Goal: Task Accomplishment & Management: Use online tool/utility

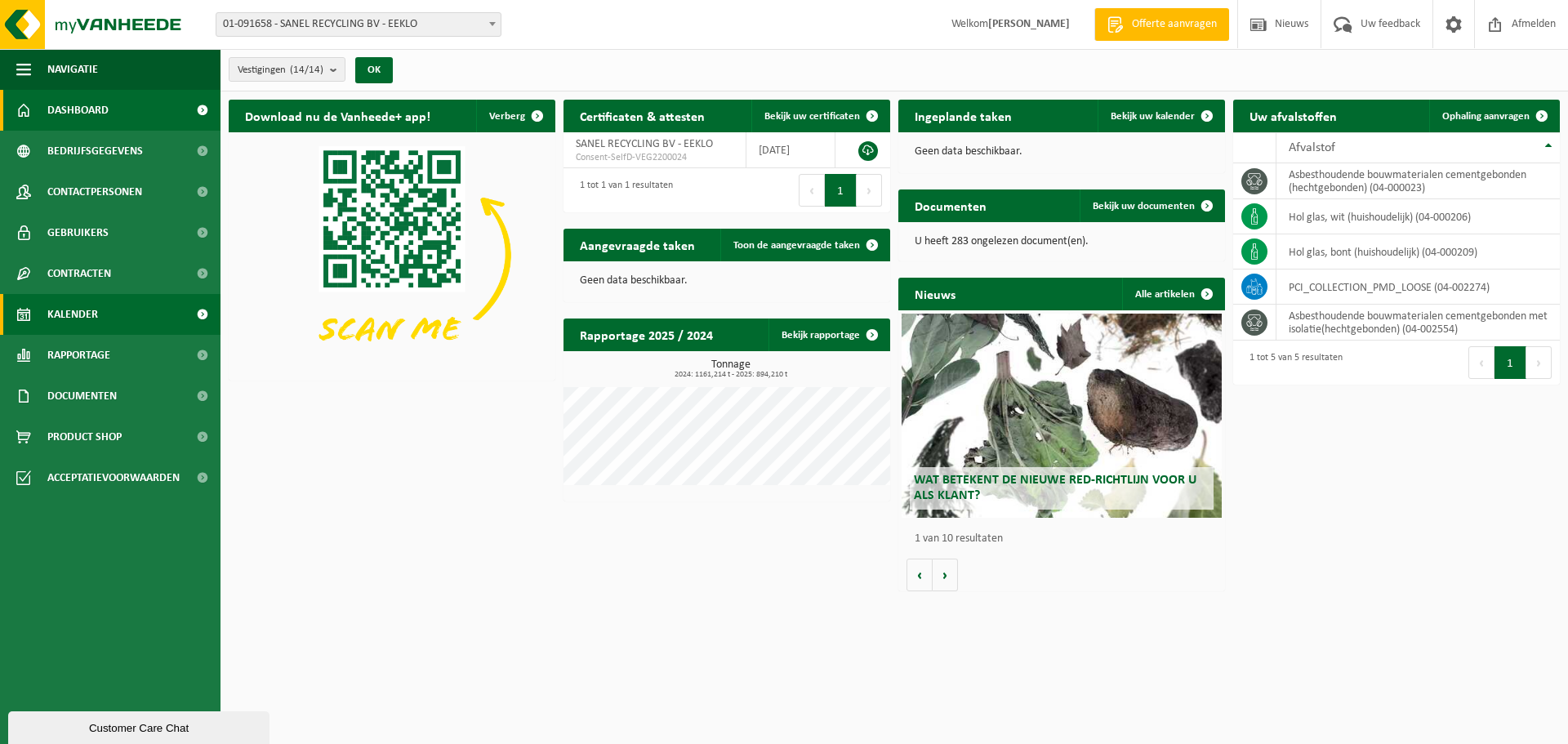
click at [102, 318] on link "Kalender" at bounding box center [110, 314] width 221 height 41
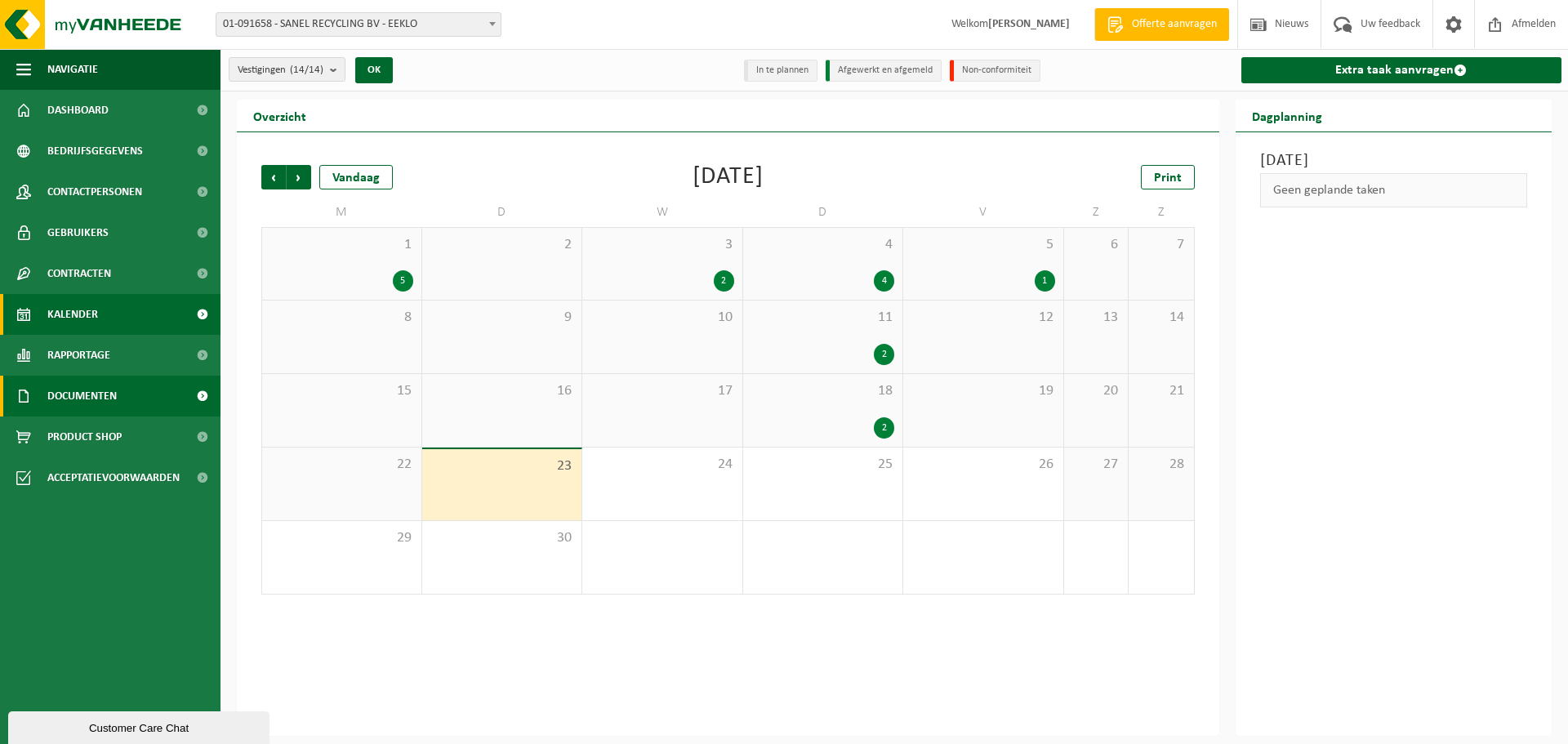
click at [74, 392] on span "Documenten" at bounding box center [82, 396] width 69 height 41
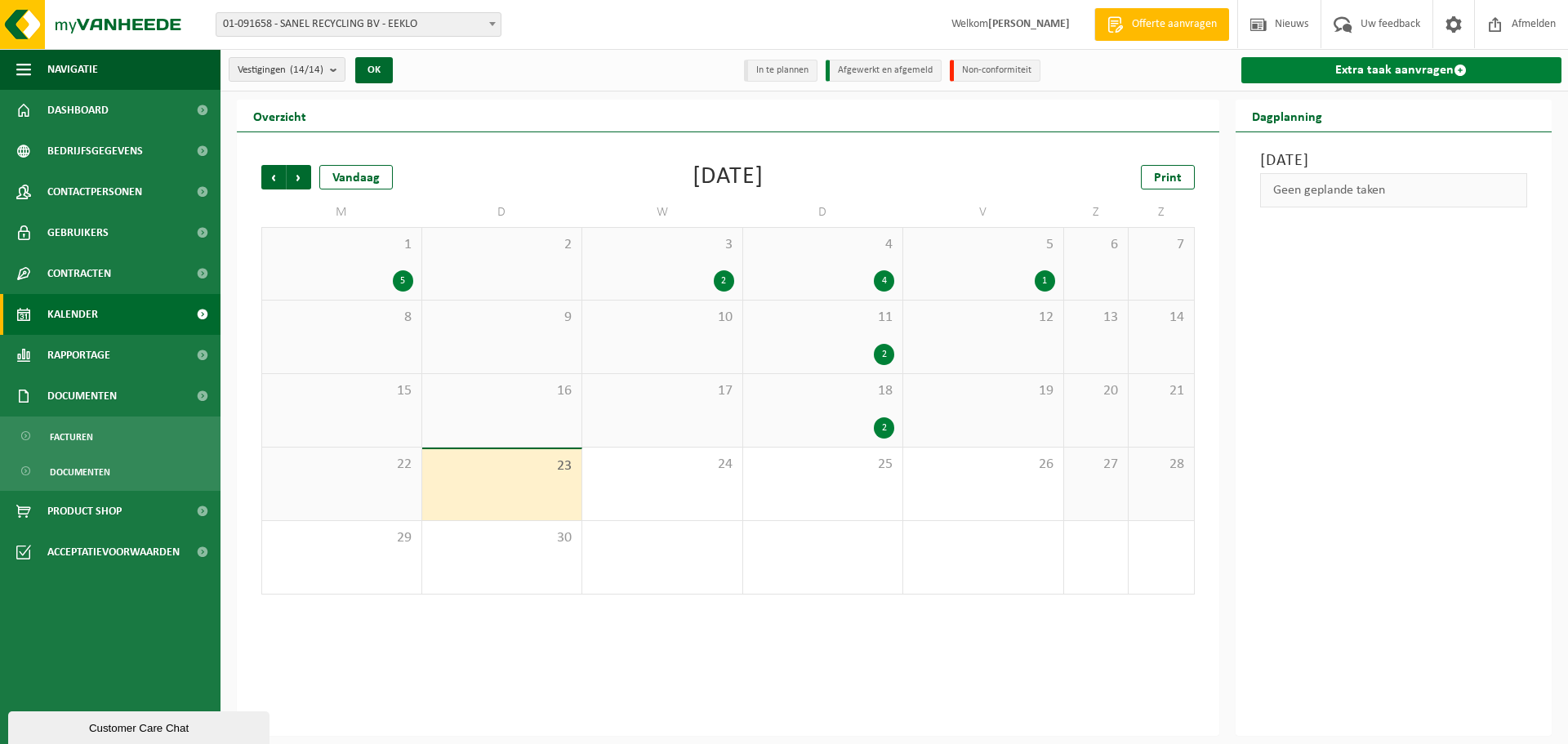
click at [1385, 66] on link "Extra taak aanvragen" at bounding box center [1402, 70] width 321 height 26
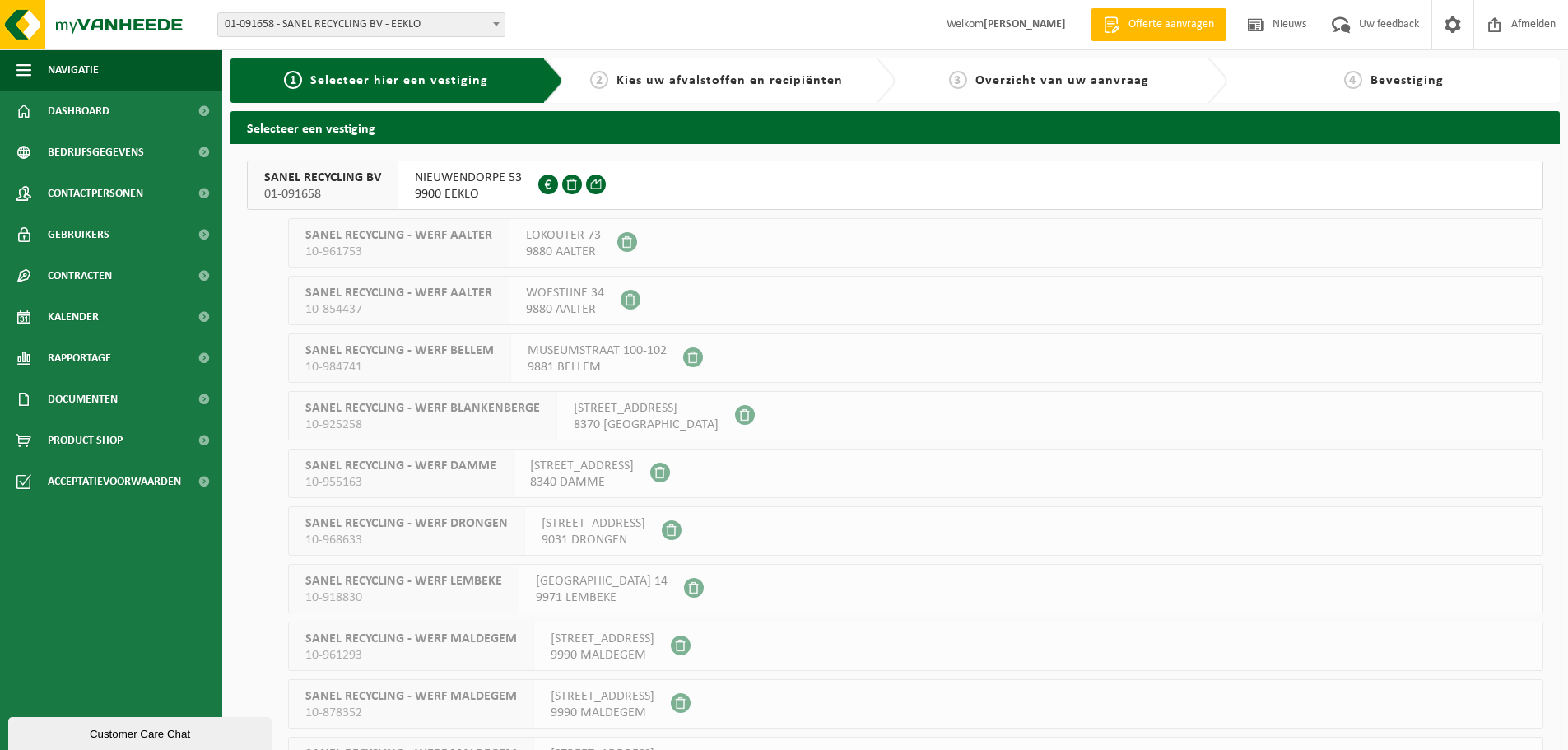
click at [376, 176] on span "SANEL RECYCLING BV" at bounding box center [322, 178] width 117 height 17
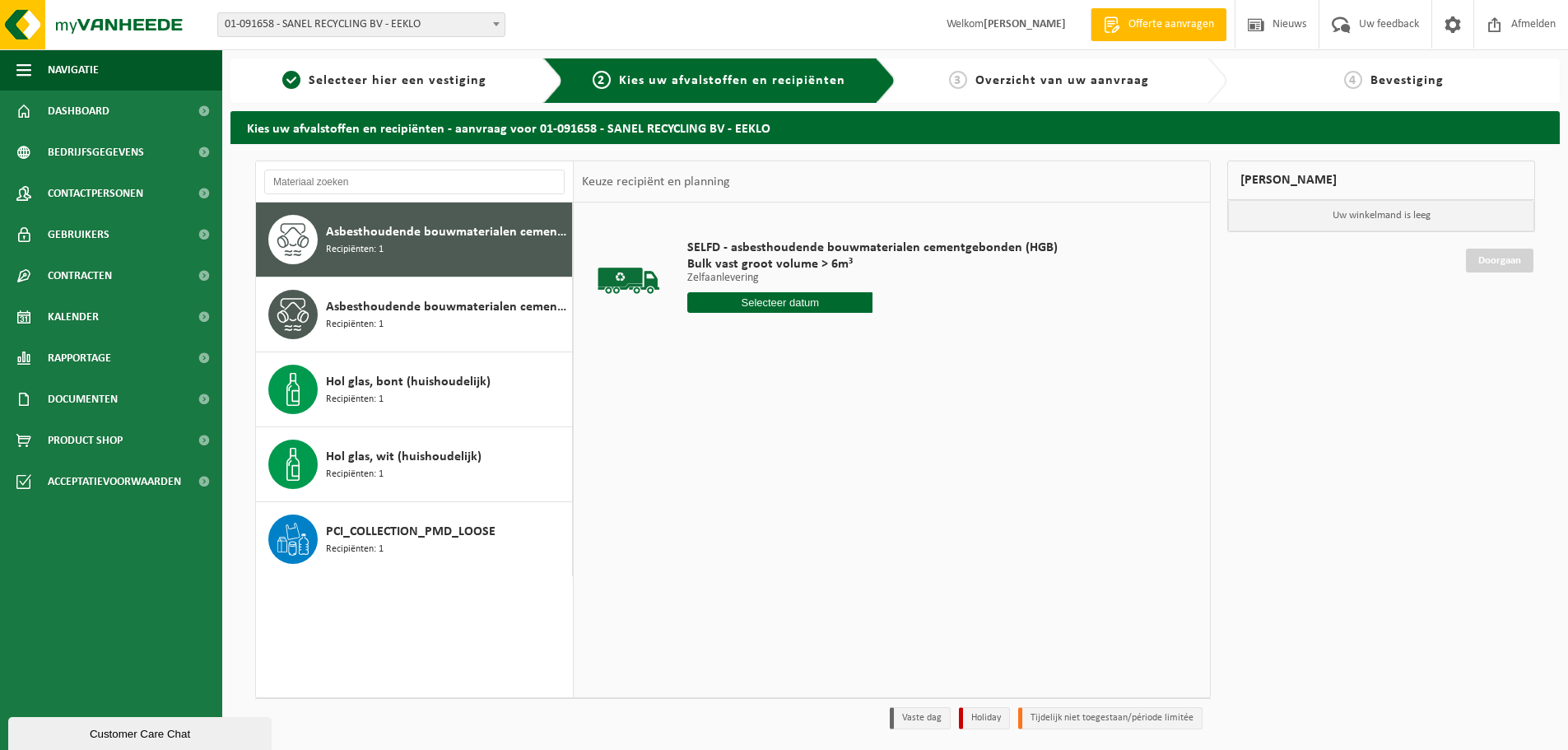
click at [353, 234] on span "Asbesthoudende bouwmaterialen cementgebonden (hechtgebonden)" at bounding box center [446, 232] width 242 height 19
click at [779, 295] on input "text" at bounding box center [779, 303] width 185 height 20
click at [757, 474] on div "24" at bounding box center [760, 475] width 29 height 27
type input "Van [DATE]"
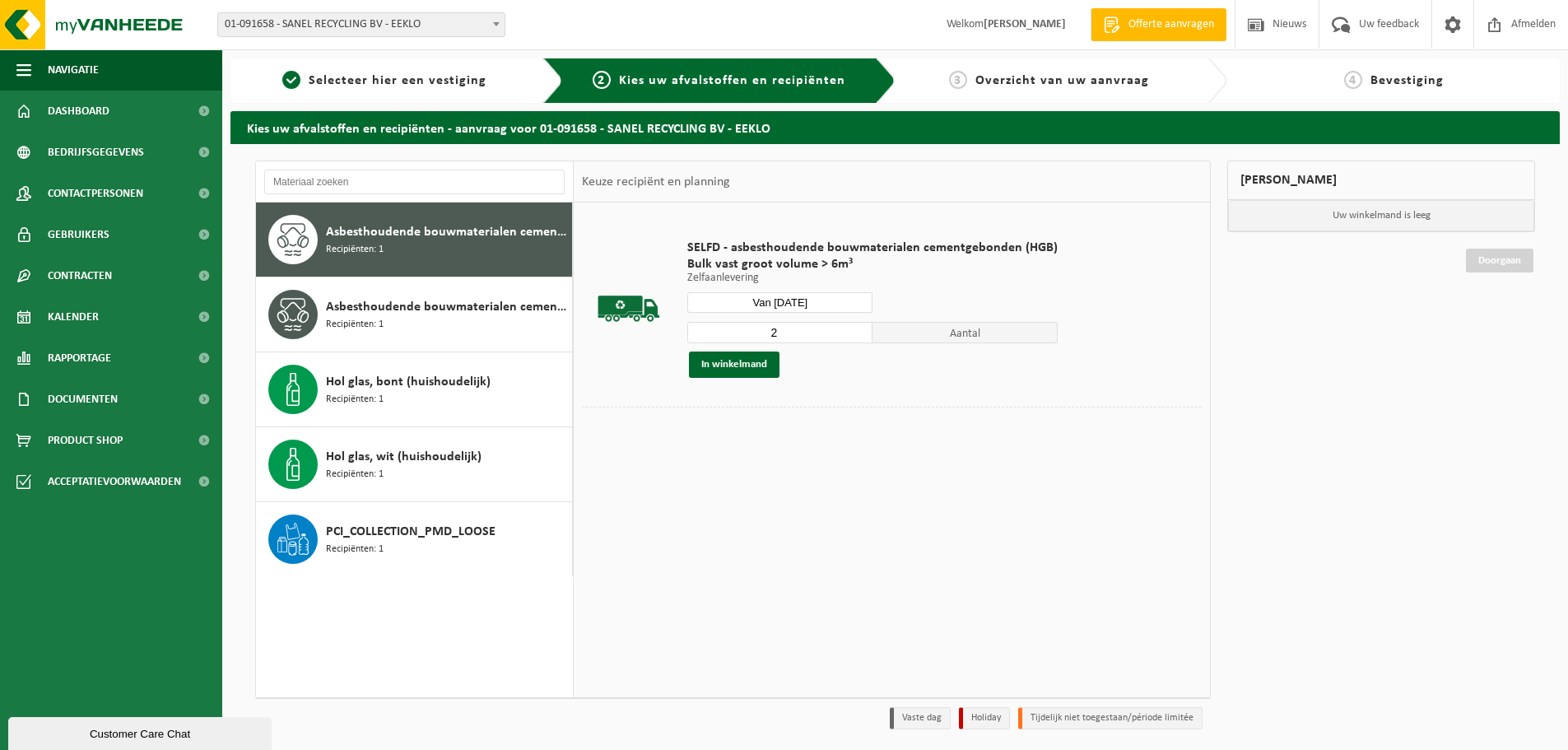
type input "2"
click at [855, 330] on input "2" at bounding box center [779, 332] width 185 height 21
click at [749, 366] on button "In winkelmand" at bounding box center [734, 364] width 90 height 27
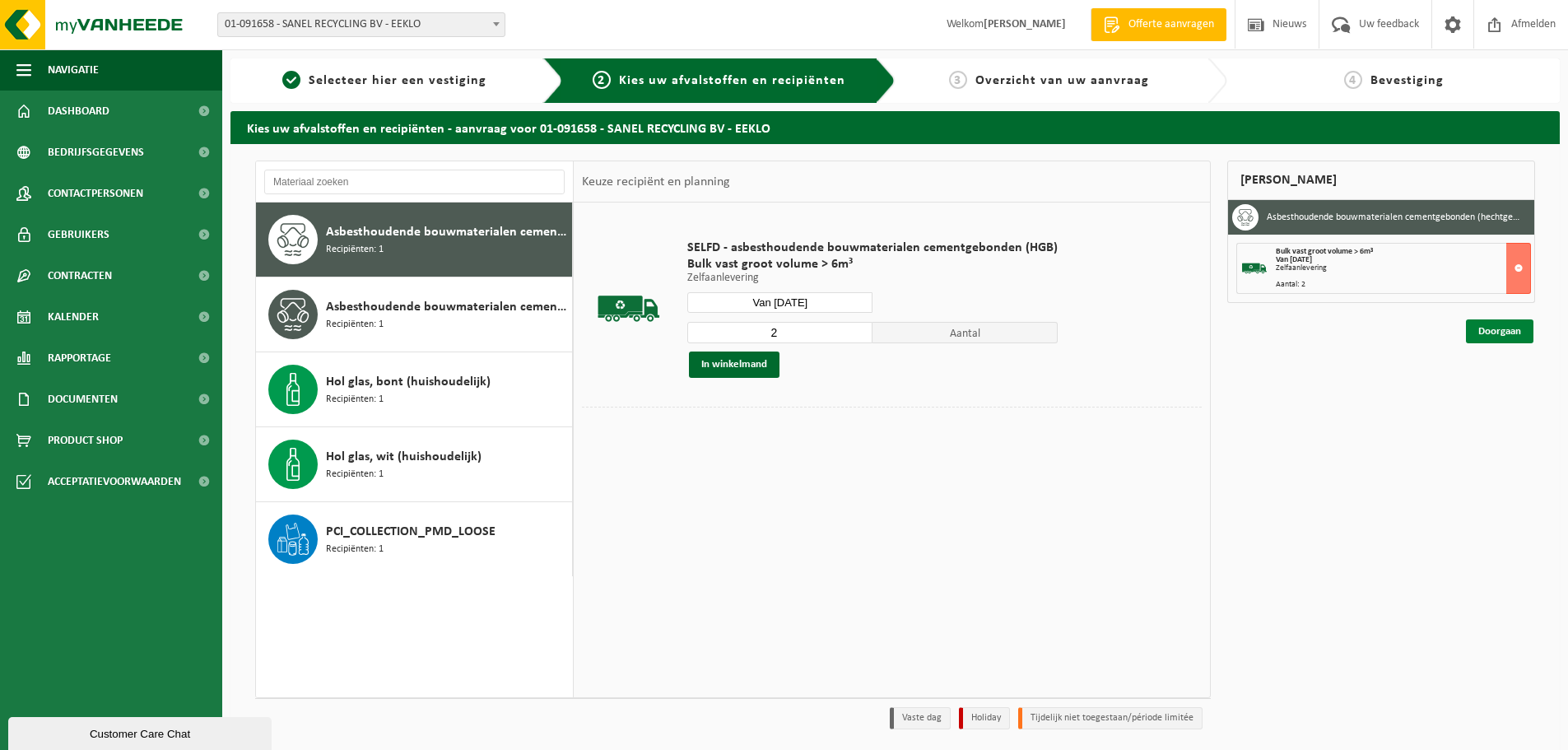
click at [1489, 329] on link "Doorgaan" at bounding box center [1499, 331] width 67 height 24
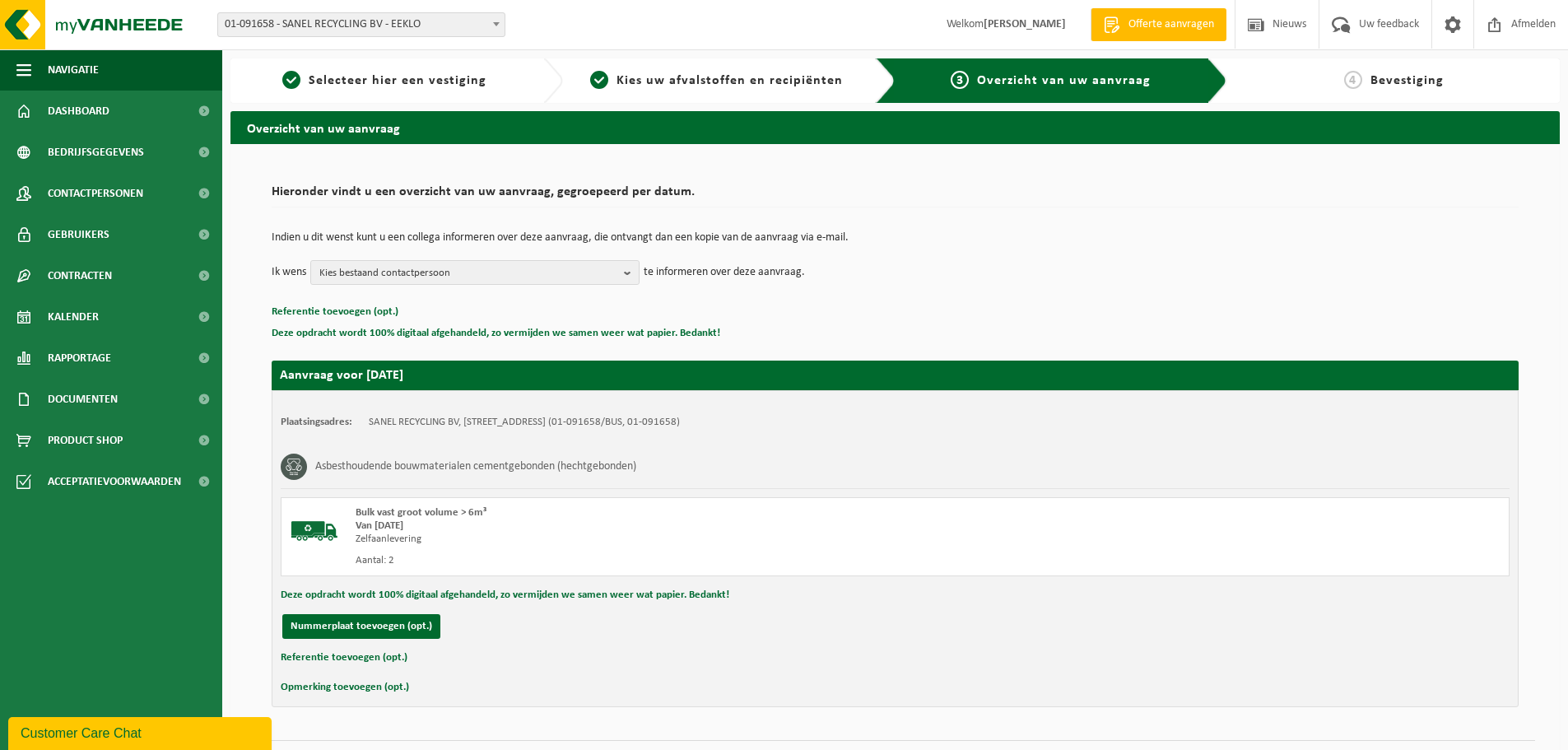
scroll to position [40, 0]
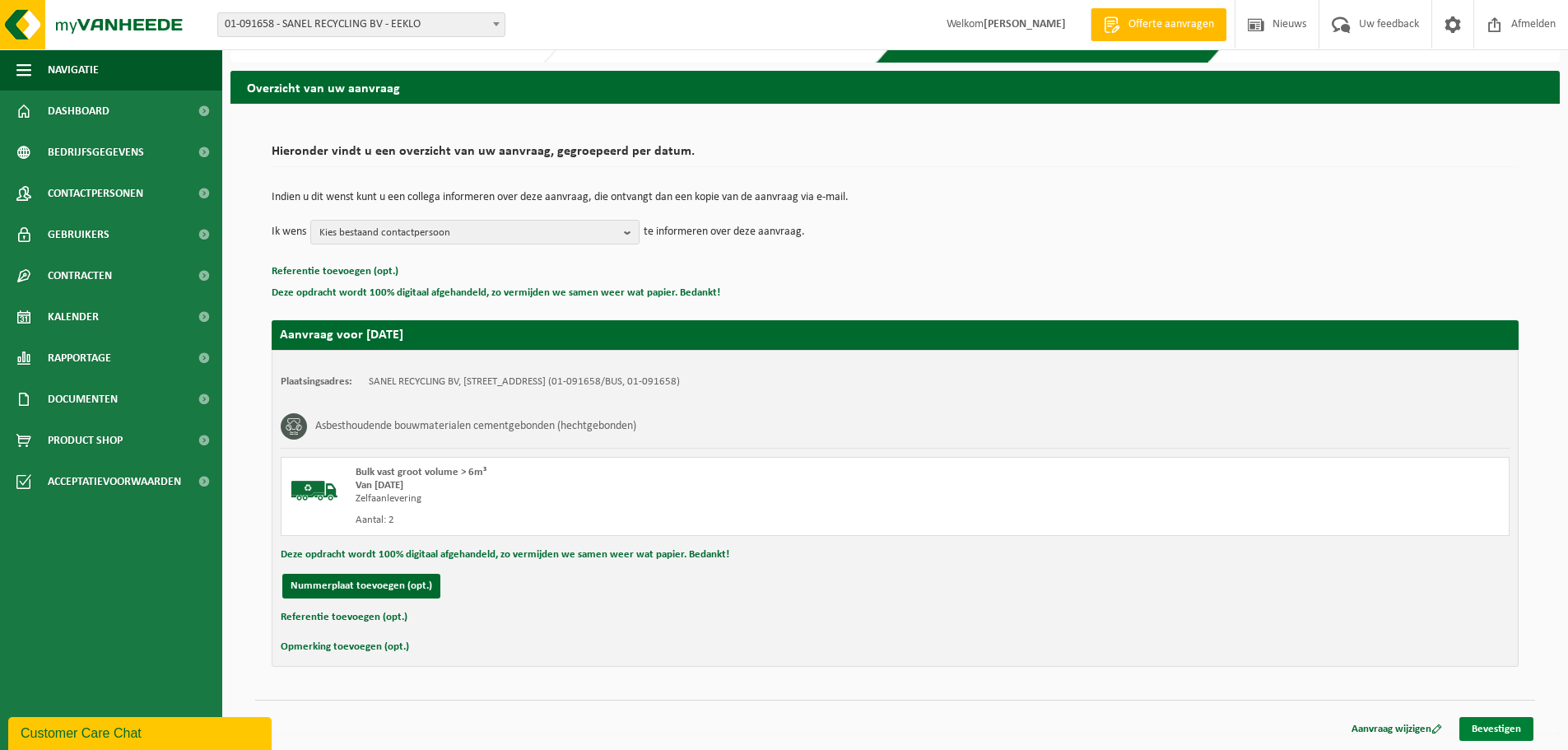
click at [1482, 728] on link "Bevestigen" at bounding box center [1496, 729] width 75 height 24
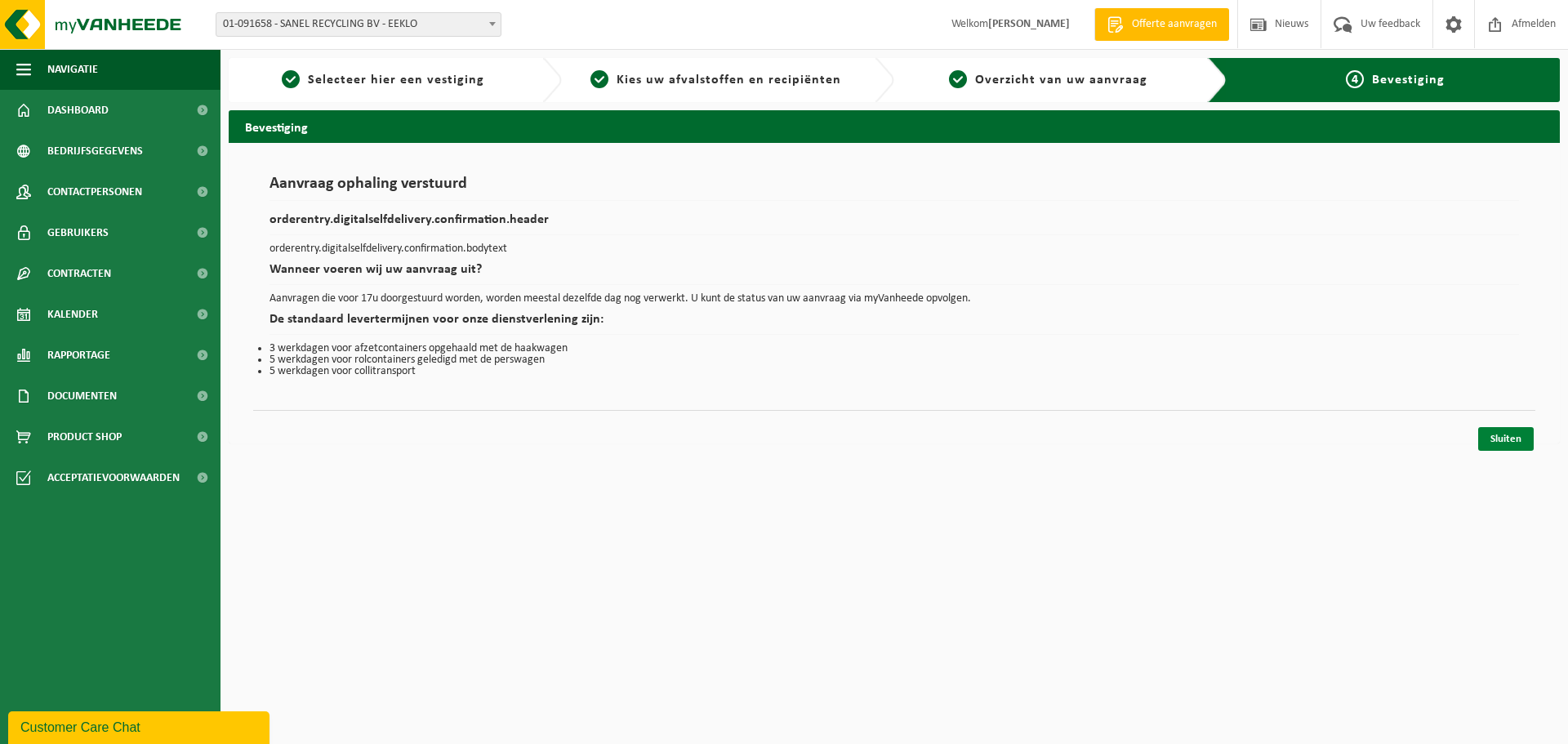
click at [1514, 435] on link "Sluiten" at bounding box center [1505, 439] width 56 height 24
